Goal: Communication & Community: Answer question/provide support

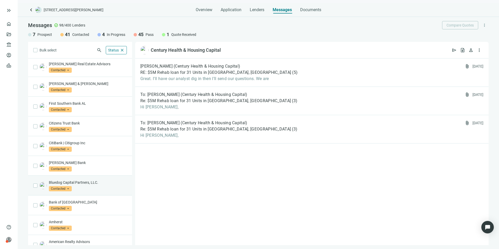
scroll to position [161, 0]
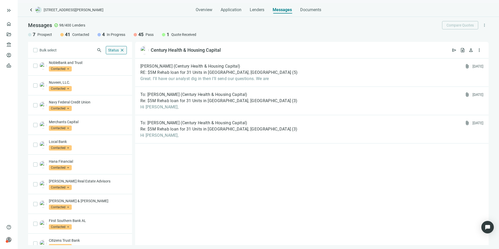
click at [111, 50] on span "Status" at bounding box center [113, 50] width 11 height 4
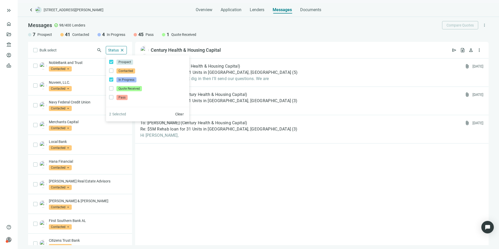
click at [89, 48] on div "Bulk select search Status close Prospect Only Contacted Only In Progress Only Q…" at bounding box center [80, 143] width 104 height 203
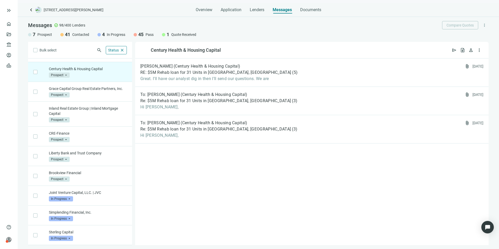
scroll to position [41, 0]
click at [95, 66] on div "Century Health & Housing Capital Prospect arrow_drop_down" at bounding box center [88, 71] width 78 height 11
click at [288, 73] on div "[PERSON_NAME] (Century Health & Housing Capital) RE: $5M Rehab loan for 31 Unit…" at bounding box center [312, 73] width 354 height 28
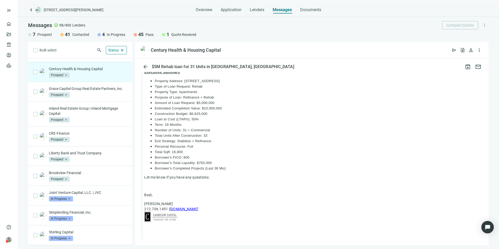
scroll to position [489, 0]
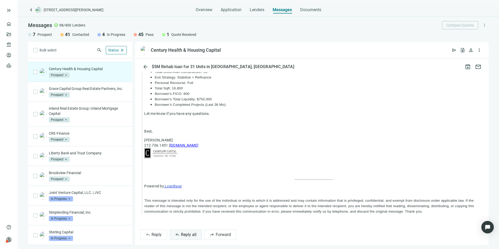
click at [191, 232] on span "Reply all" at bounding box center [189, 234] width 16 height 5
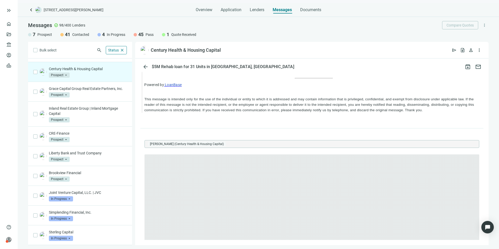
scroll to position [0, 0]
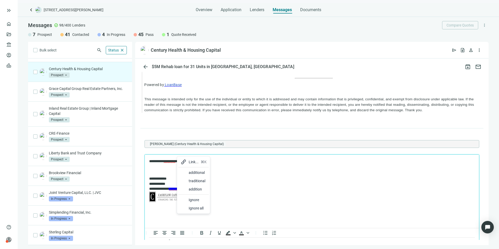
click at [188, 171] on div "additional" at bounding box center [193, 173] width 30 height 8
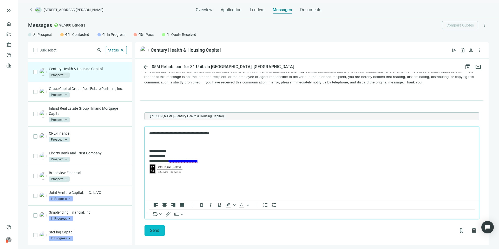
click at [160, 225] on button "Send" at bounding box center [155, 230] width 20 height 10
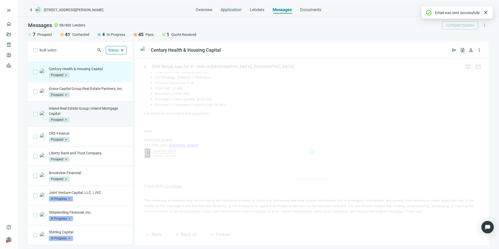
scroll to position [601, 0]
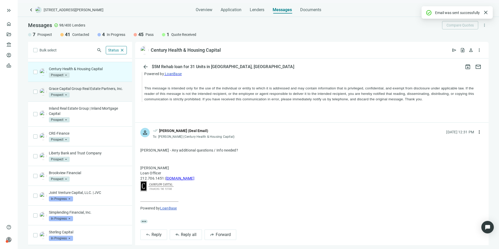
click at [110, 96] on div "Grace Capital Group Real Estate Partners, Inc. Prospect arrow_drop_down" at bounding box center [88, 91] width 78 height 11
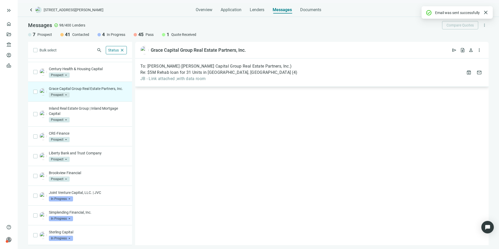
click at [258, 74] on div "Re: $5M Rehab loan for 31 Units in [GEOGRAPHIC_DATA], [GEOGRAPHIC_DATA] ( 4 )" at bounding box center [218, 72] width 157 height 5
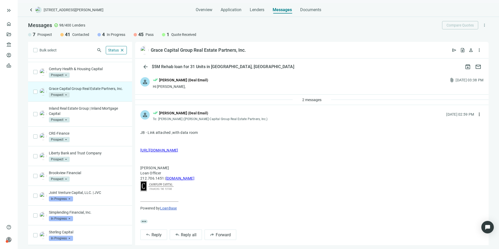
scroll to position [5, 0]
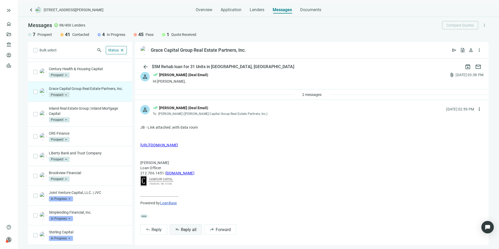
click at [188, 229] on span "Reply all" at bounding box center [189, 229] width 16 height 5
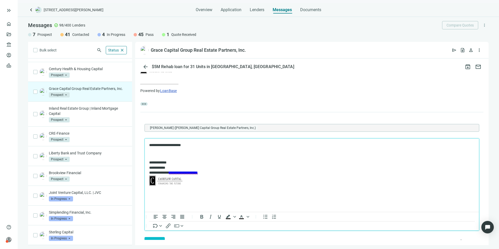
scroll to position [134, 0]
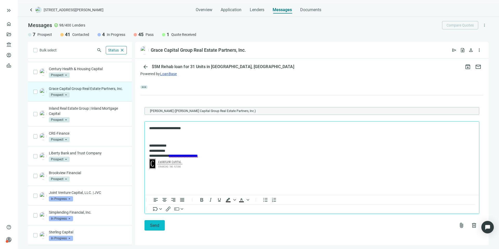
click at [159, 221] on button "Send" at bounding box center [155, 225] width 20 height 10
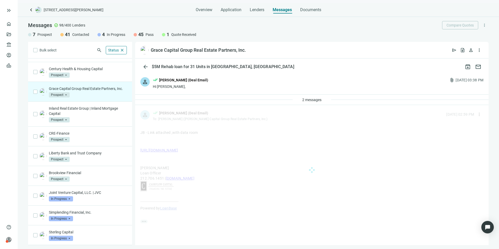
scroll to position [0, 0]
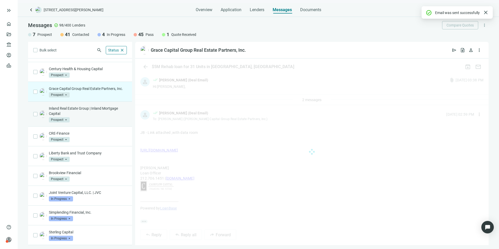
click at [107, 116] on div "Inland Real Estate Group | Inland Mortgage Capital Prospect arrow_drop_down" at bounding box center [88, 114] width 78 height 17
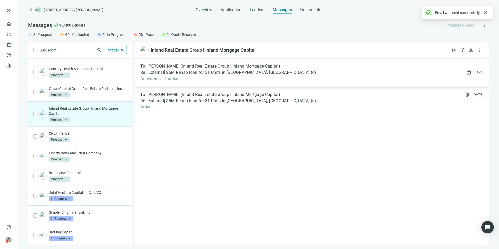
click at [242, 80] on span "No worries - Thanks" at bounding box center [228, 78] width 176 height 5
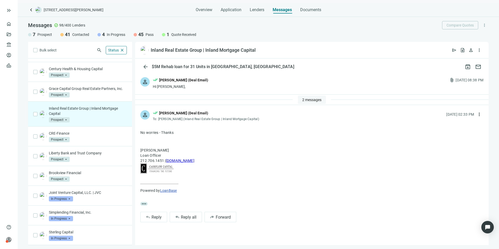
click at [320, 101] on span "2 messages" at bounding box center [311, 100] width 19 height 4
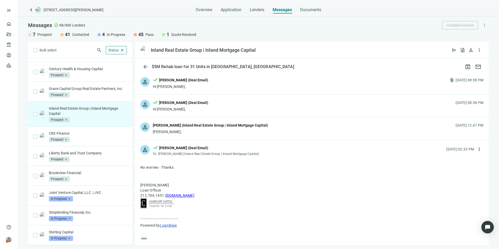
click at [297, 124] on div "person [PERSON_NAME] (Inland Real Estate Group | Inland Mortgage Capital) [PERS…" at bounding box center [312, 128] width 354 height 22
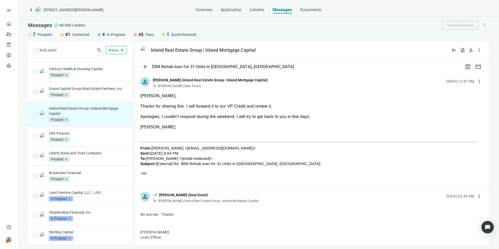
scroll to position [115, 0]
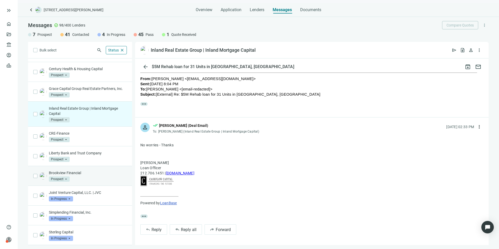
click at [96, 171] on p "Brookview Financial" at bounding box center [88, 172] width 78 height 5
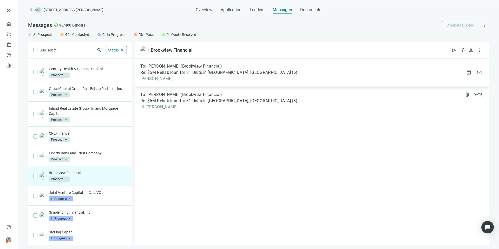
click at [275, 74] on div "To: [PERSON_NAME] (Brookview Financial) Re: $5M Rehab loan for 31 Units in [GEO…" at bounding box center [312, 73] width 354 height 28
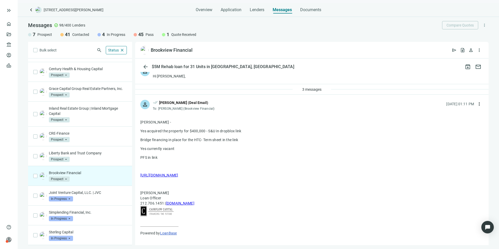
scroll to position [41, 0]
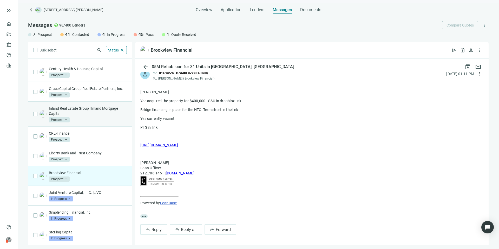
click at [106, 118] on div "Inland Real Estate Group | Inland Mortgage Capital Prospect arrow_drop_down" at bounding box center [88, 114] width 78 height 17
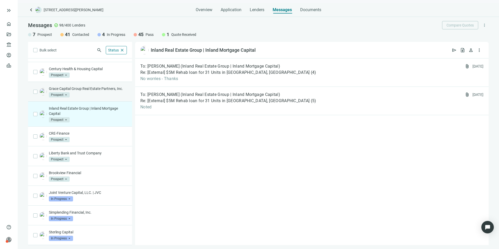
click at [105, 96] on div "Grace Capital Group Real Estate Partners, Inc. Prospect arrow_drop_down" at bounding box center [88, 91] width 78 height 11
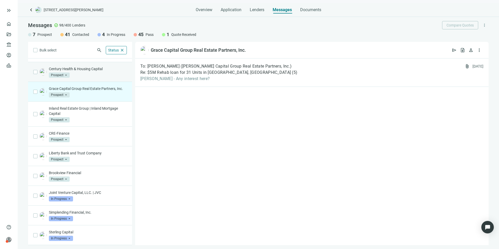
click at [100, 72] on div "Century Health & Housing Capital Prospect arrow_drop_down" at bounding box center [88, 71] width 78 height 11
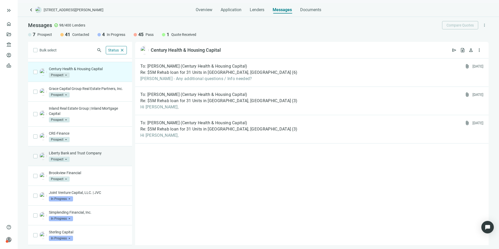
click at [93, 150] on div "Liberty Bank and Trust Company Prospect arrow_drop_down" at bounding box center [80, 156] width 104 height 20
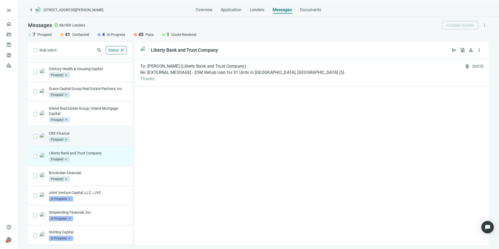
click at [90, 137] on div "CRE-Finance Prospect arrow_drop_down" at bounding box center [88, 136] width 78 height 11
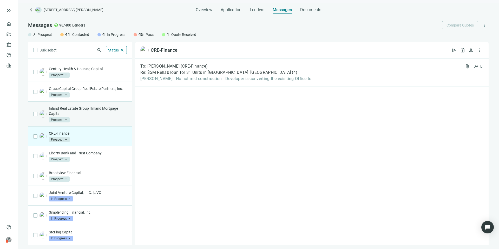
click at [90, 119] on div "Inland Real Estate Group | Inland Mortgage Capital Prospect arrow_drop_down" at bounding box center [88, 114] width 78 height 17
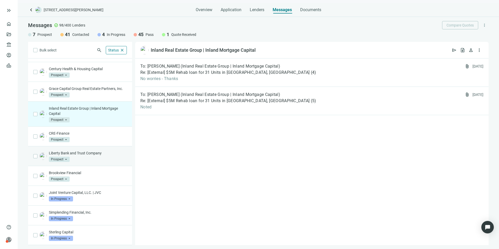
click at [96, 162] on div "Liberty Bank and Trust Company Prospect arrow_drop_down" at bounding box center [80, 156] width 104 height 20
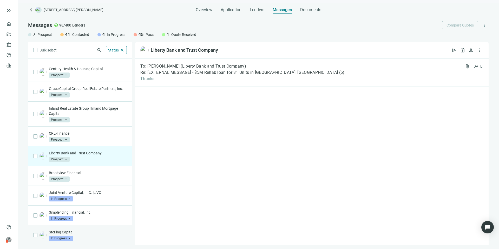
click at [101, 230] on p "Sterling Capital" at bounding box center [88, 232] width 78 height 5
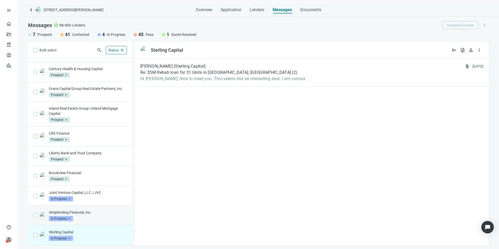
click at [102, 213] on p "Simplending Financial, Inc." at bounding box center [88, 212] width 78 height 5
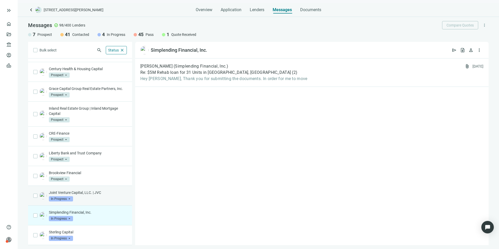
click at [101, 192] on p "Joint Venture Capital, LLC. | JVC" at bounding box center [88, 192] width 78 height 5
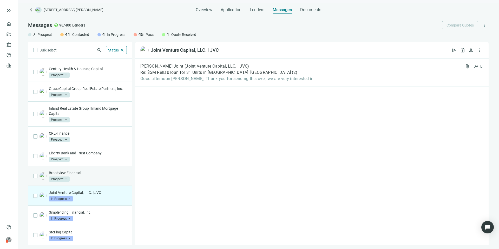
click at [100, 175] on p "Brookview Financial" at bounding box center [88, 172] width 78 height 5
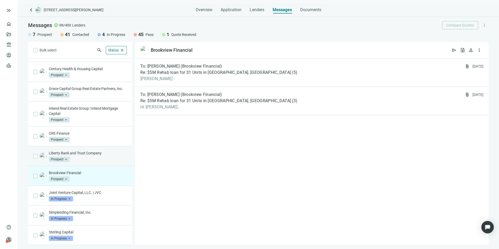
click at [99, 151] on p "Liberty Bank and Trust Company" at bounding box center [88, 153] width 78 height 5
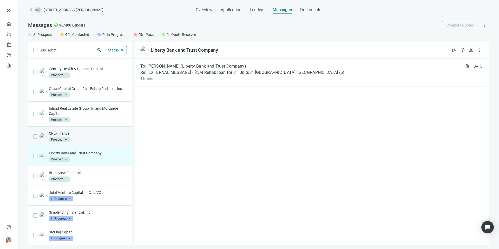
click at [95, 139] on div "CRE-Finance Prospect arrow_drop_down" at bounding box center [88, 136] width 78 height 11
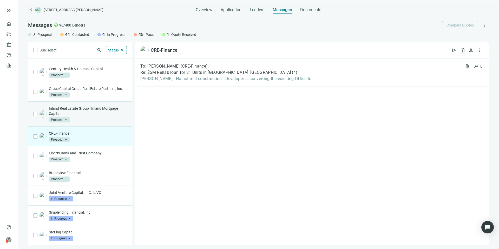
click at [96, 123] on div "Inland Real Estate Group | Inland Mortgage Capital Prospect arrow_drop_down" at bounding box center [80, 114] width 104 height 25
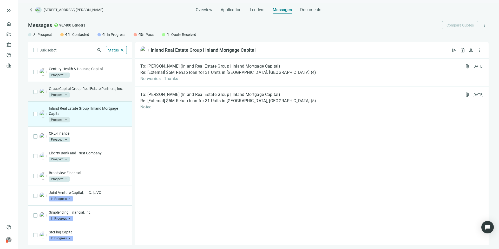
click at [99, 91] on div "Grace Capital Group Real Estate Partners, Inc. Prospect arrow_drop_down" at bounding box center [88, 91] width 78 height 11
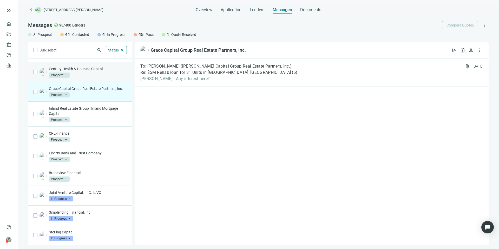
click at [100, 66] on p "Century Health & Housing Capital" at bounding box center [88, 68] width 78 height 5
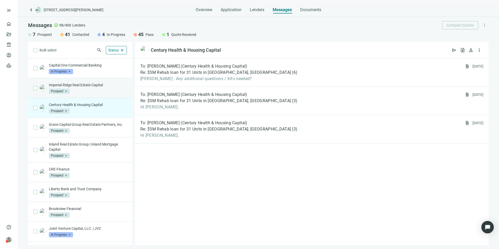
click at [92, 86] on p "Imperial Ridge Real Estate Capital" at bounding box center [88, 84] width 78 height 5
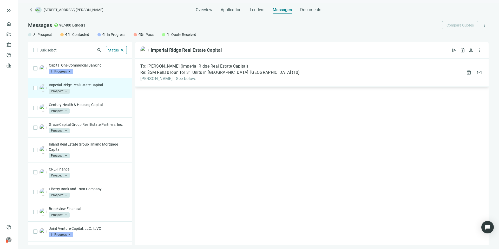
click at [249, 74] on div "To: [PERSON_NAME] (Imperial Ridge Real Estate Capital) Re: $5M Rehab loan for 3…" at bounding box center [312, 73] width 354 height 28
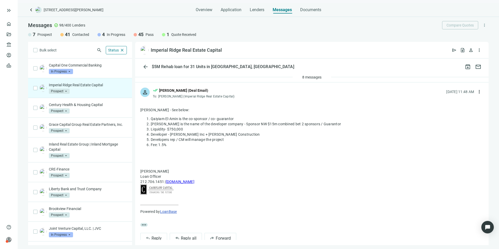
scroll to position [31, 0]
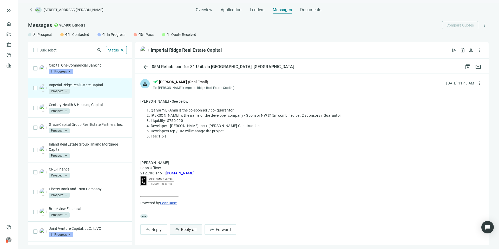
click at [191, 231] on span "Reply all" at bounding box center [189, 229] width 16 height 5
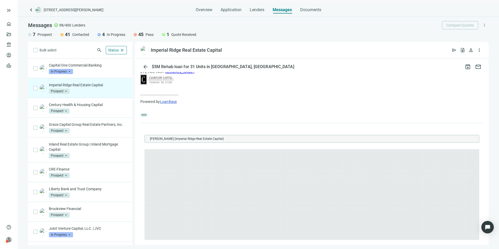
scroll to position [133, 0]
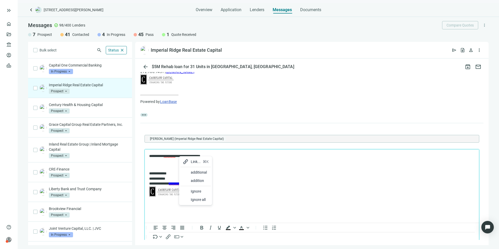
click at [188, 171] on div at bounding box center [186, 172] width 6 height 6
click at [189, 157] on p "**********" at bounding box center [309, 156] width 320 height 5
click at [211, 156] on p "**********" at bounding box center [309, 156] width 320 height 5
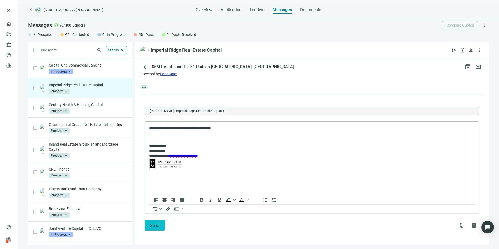
click at [159, 223] on span "Send" at bounding box center [154, 225] width 9 height 5
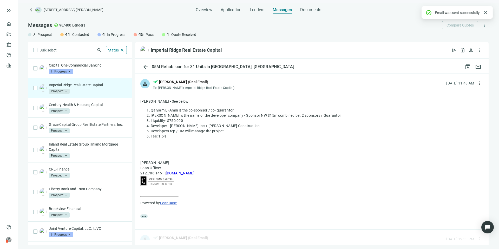
scroll to position [144, 0]
